Goal: Task Accomplishment & Management: Manage account settings

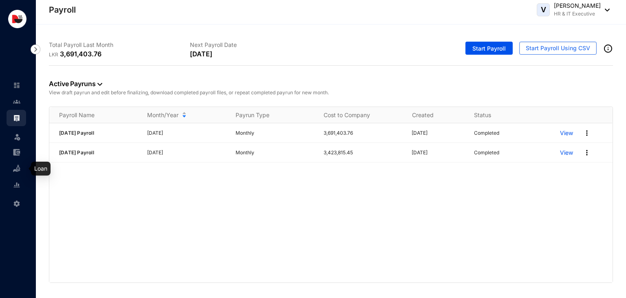
click at [18, 165] on img at bounding box center [16, 168] width 7 height 7
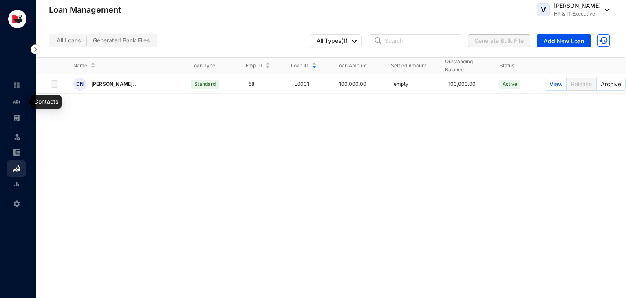
click at [16, 105] on img at bounding box center [16, 101] width 7 height 7
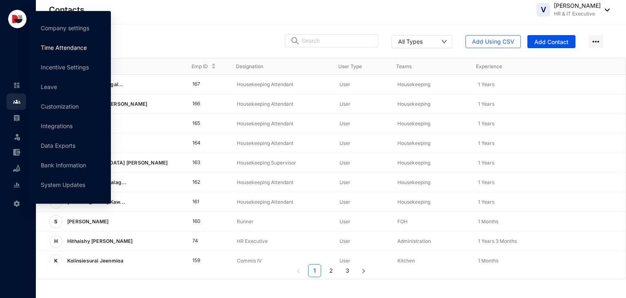
click at [71, 44] on link "Time Attendance" at bounding box center [64, 47] width 46 height 7
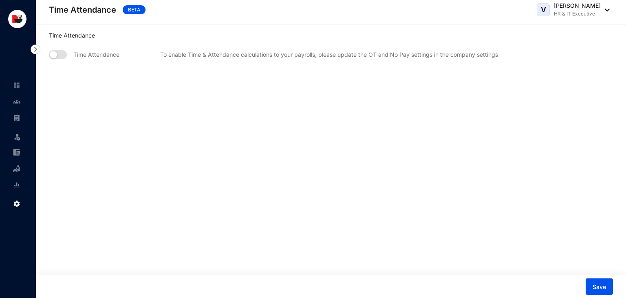
click at [64, 59] on div "Time Attendance To enable Time & Attendance calculations to your payrolls, plea…" at bounding box center [273, 54] width 449 height 9
click at [62, 54] on span "button" at bounding box center [58, 54] width 18 height 9
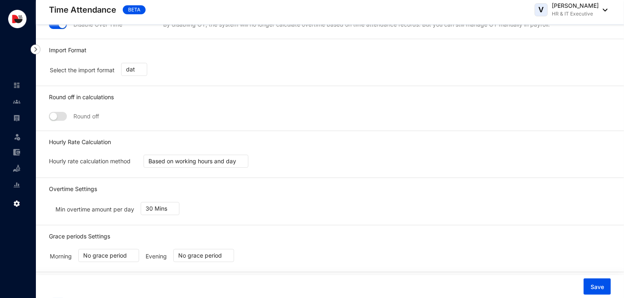
scroll to position [75, 0]
click at [161, 208] on span "30 Mins" at bounding box center [160, 208] width 29 height 12
click at [212, 202] on div "Min overtime amount per day 30 Mins" at bounding box center [330, 209] width 588 height 31
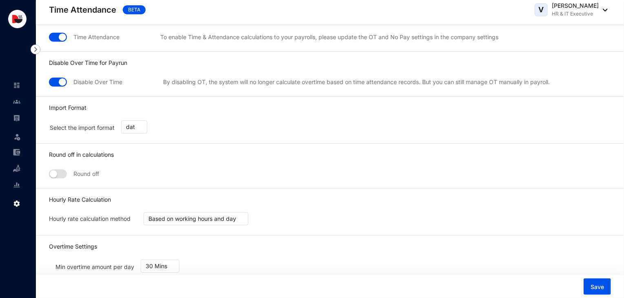
scroll to position [0, 0]
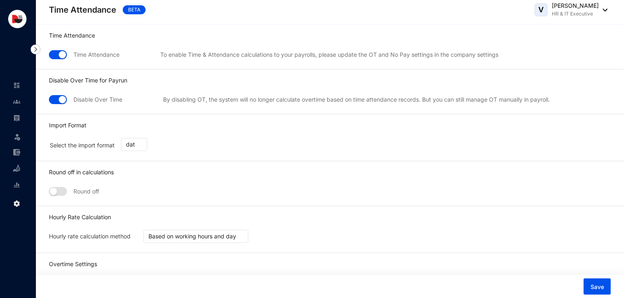
click at [57, 99] on button "button" at bounding box center [58, 99] width 18 height 9
click at [67, 103] on p "Disable Over Time" at bounding box center [94, 98] width 55 height 11
click at [60, 100] on span "button" at bounding box center [58, 99] width 18 height 9
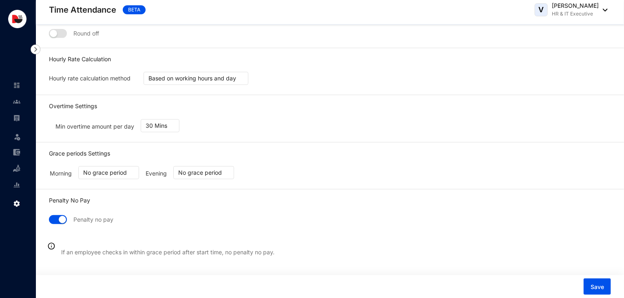
scroll to position [158, 0]
click at [594, 291] on button "Save" at bounding box center [596, 286] width 27 height 16
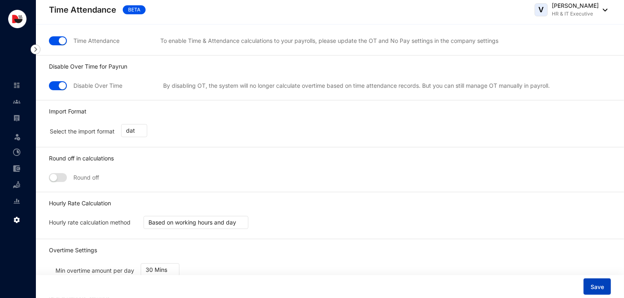
scroll to position [0, 0]
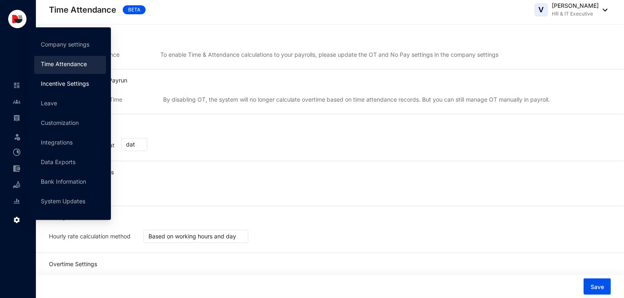
click at [68, 82] on link "Incentive Settings" at bounding box center [65, 83] width 48 height 7
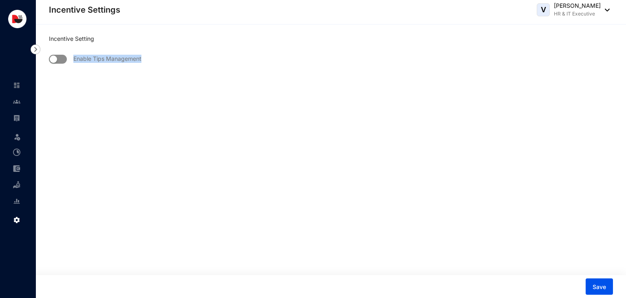
drag, startPoint x: 182, startPoint y: 83, endPoint x: 58, endPoint y: 60, distance: 126.3
click at [58, 60] on main "Incentive Setting Enable Tips Management Save" at bounding box center [331, 160] width 590 height 273
click at [58, 60] on button "button" at bounding box center [58, 59] width 18 height 9
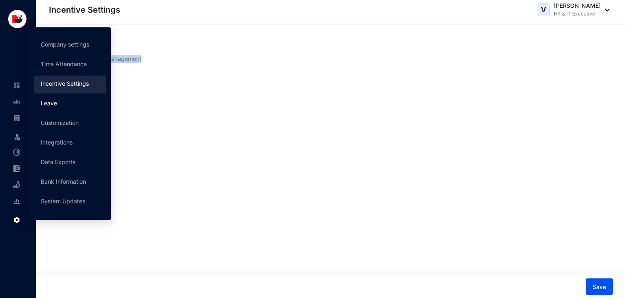
click at [57, 106] on link "Leave" at bounding box center [49, 102] width 16 height 7
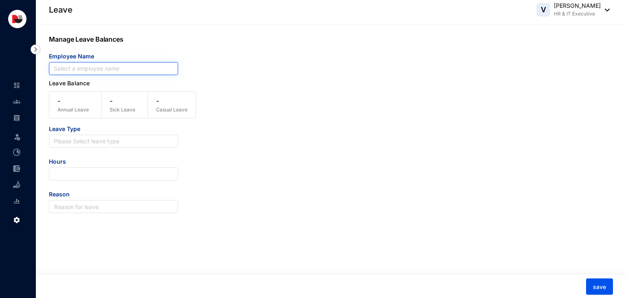
click at [102, 71] on input "search" at bounding box center [113, 68] width 119 height 12
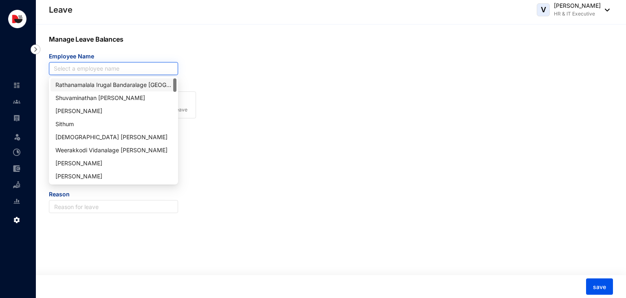
click at [102, 71] on input "search" at bounding box center [113, 68] width 119 height 12
click at [258, 75] on form "Employee Name Select a employee name Leave Balance - Annual Leave - Sick Leave …" at bounding box center [307, 132] width 517 height 161
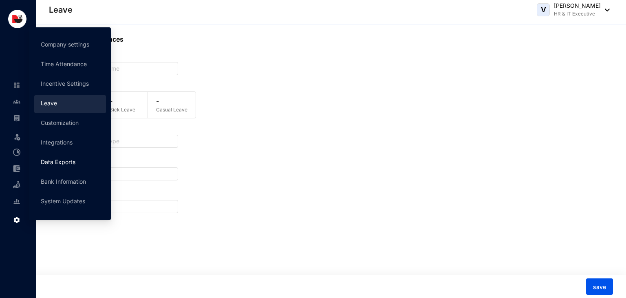
click at [68, 164] on link "Data Exports" at bounding box center [58, 161] width 35 height 7
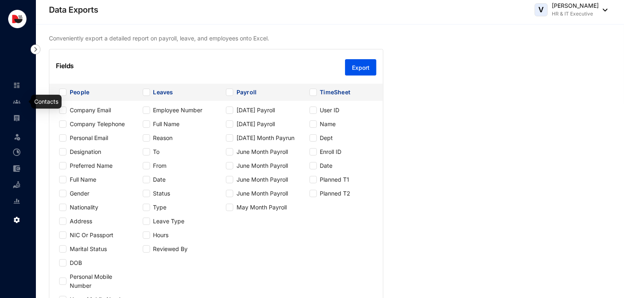
click at [18, 102] on img at bounding box center [16, 101] width 7 height 7
